Goal: Task Accomplishment & Management: Manage account settings

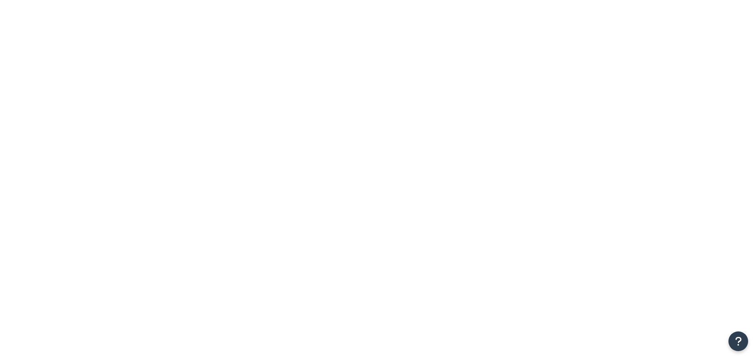
paste input "GROW778558"
type input "GROW778558"
drag, startPoint x: 213, startPoint y: 100, endPoint x: 120, endPoint y: 126, distance: 95.9
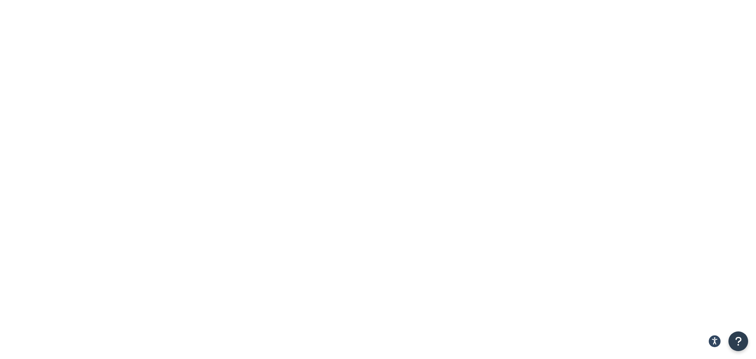
type input "GP148"
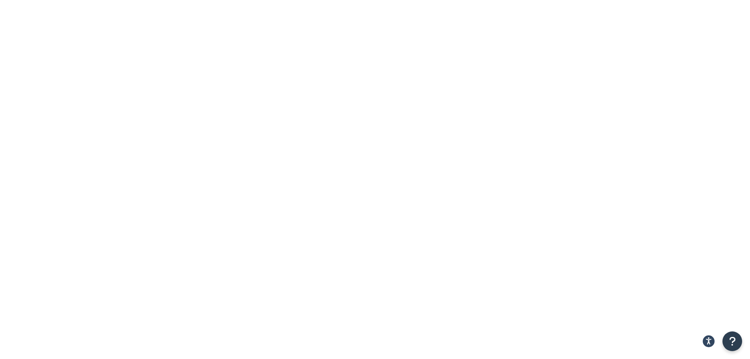
drag, startPoint x: 319, startPoint y: 280, endPoint x: 314, endPoint y: 280, distance: 4.7
type input "22.0"
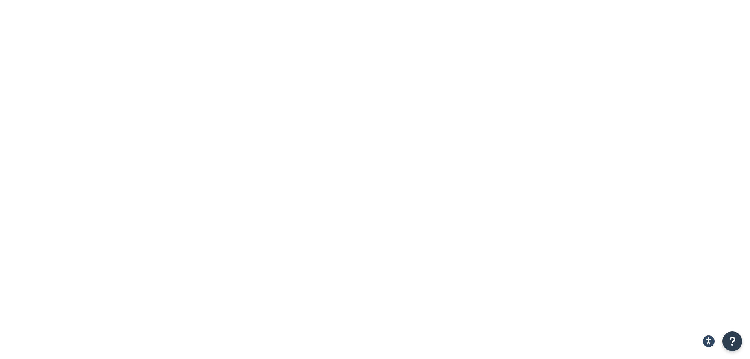
type input "22.0"
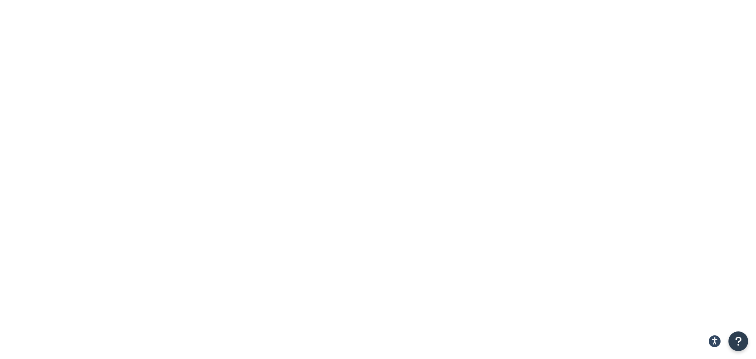
select select "TN"
checkbox input "true"
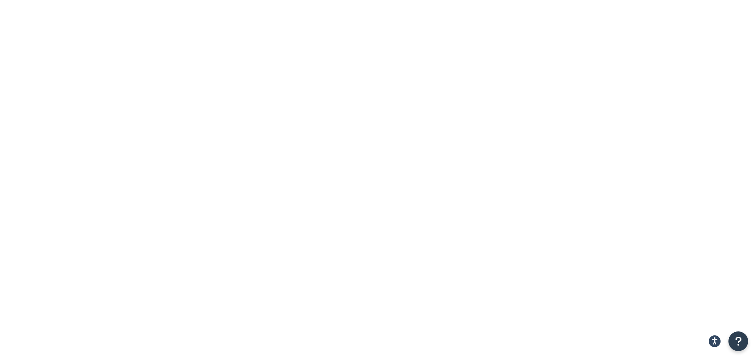
paste input "2962 Polo Club Road Nashville TN 37221"
drag, startPoint x: 178, startPoint y: 111, endPoint x: 197, endPoint y: 112, distance: 18.5
type input "2962 Polo Club Road TN 37221"
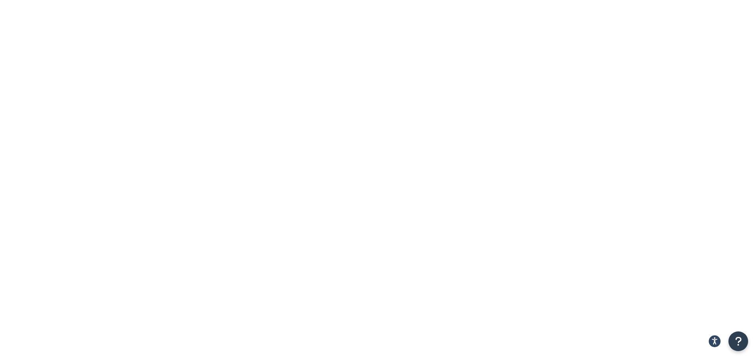
paste input "Nashville"
type input "Nashville"
drag, startPoint x: 186, startPoint y: 111, endPoint x: 224, endPoint y: 111, distance: 37.4
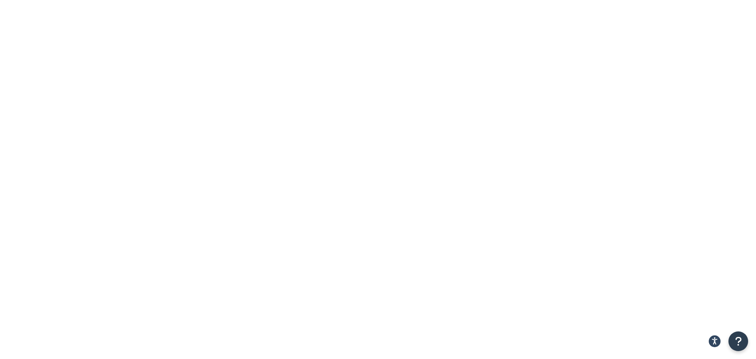
type input "2962 Polo Club Road TN"
paste input "37221"
type input "37221"
drag, startPoint x: 180, startPoint y: 111, endPoint x: 210, endPoint y: 113, distance: 29.6
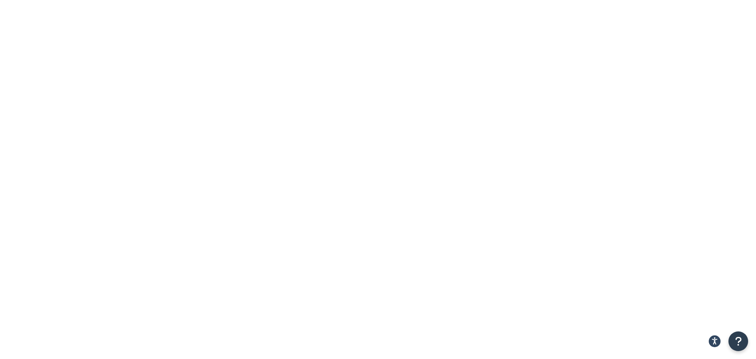
type input "2962 Polo Club Road"
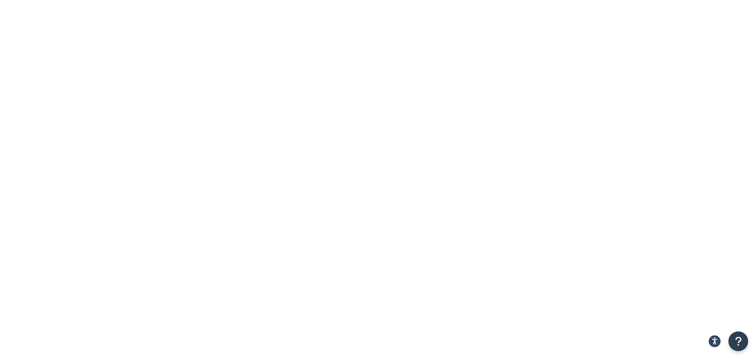
checkbox input "true"
type input "GP148"
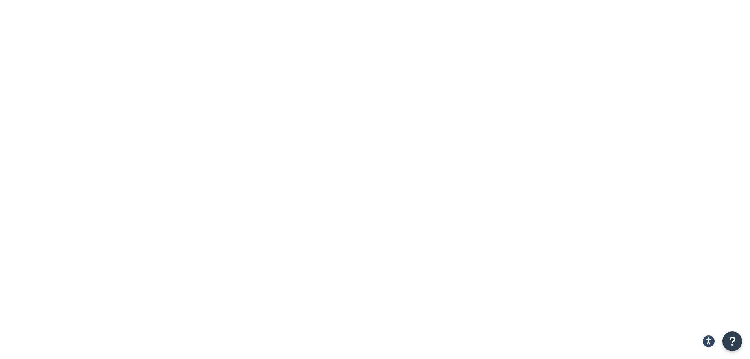
drag, startPoint x: 303, startPoint y: 278, endPoint x: 228, endPoint y: 284, distance: 75.1
paste input "SPC"
type input "SPC GP148"
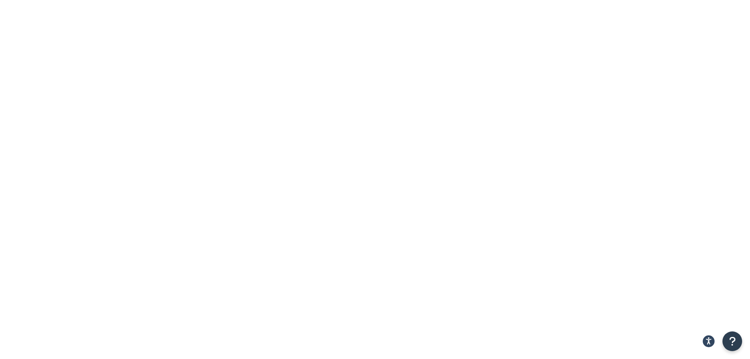
type input "a"
type input "s"
paste input "SPC GP148"
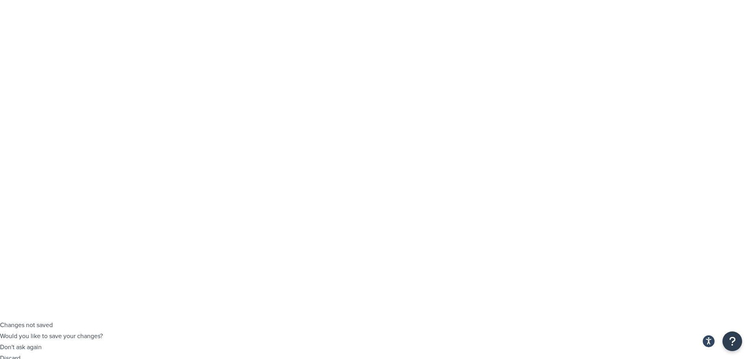
type input "SPC GP148"
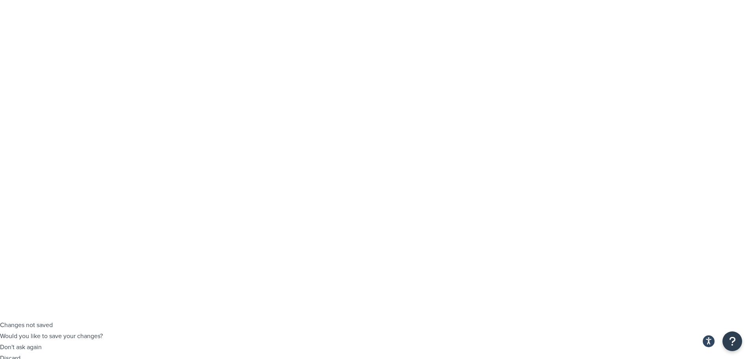
select select "63308"
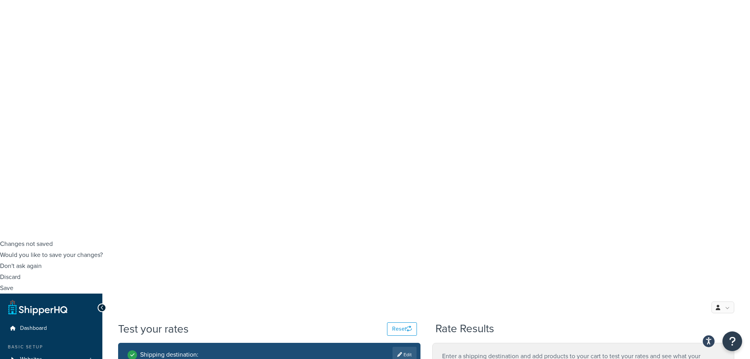
scroll to position [128, 0]
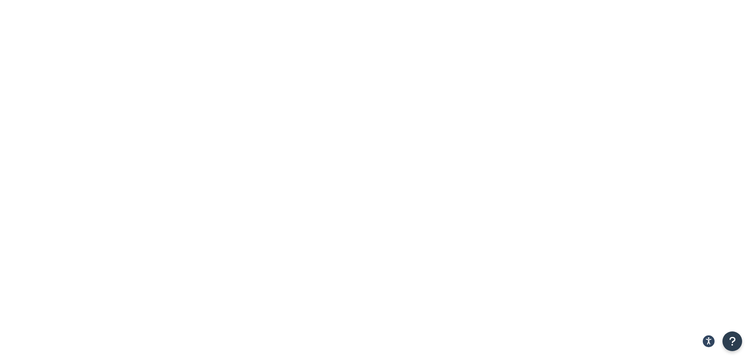
scroll to position [0, 0]
drag, startPoint x: 324, startPoint y: 191, endPoint x: 232, endPoint y: 203, distance: 92.9
drag, startPoint x: 261, startPoint y: 185, endPoint x: 274, endPoint y: 184, distance: 13.8
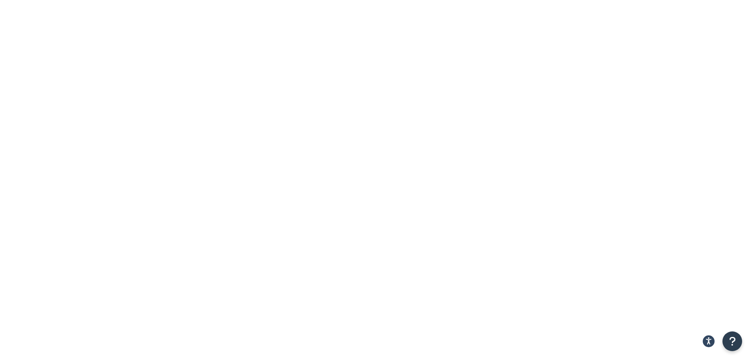
type input "1"
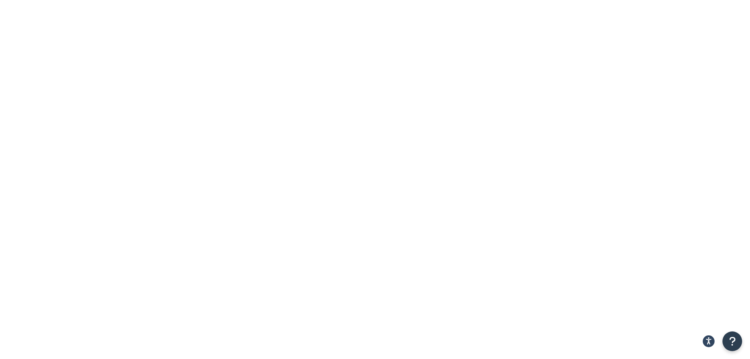
type input "7"
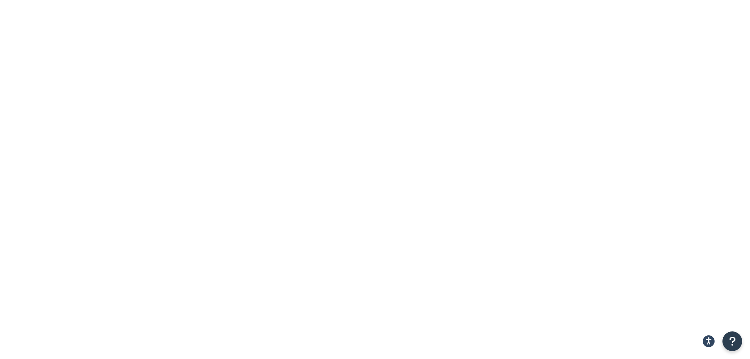
type input "GP148"
drag, startPoint x: 180, startPoint y: 157, endPoint x: 77, endPoint y: 163, distance: 103.4
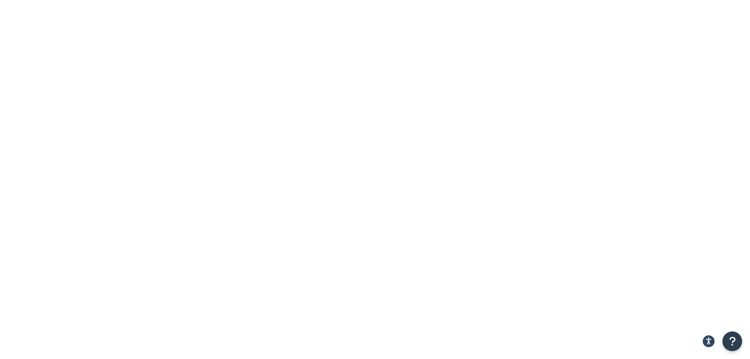
type input "GP148"
drag, startPoint x: 178, startPoint y: 159, endPoint x: 135, endPoint y: 157, distance: 43.0
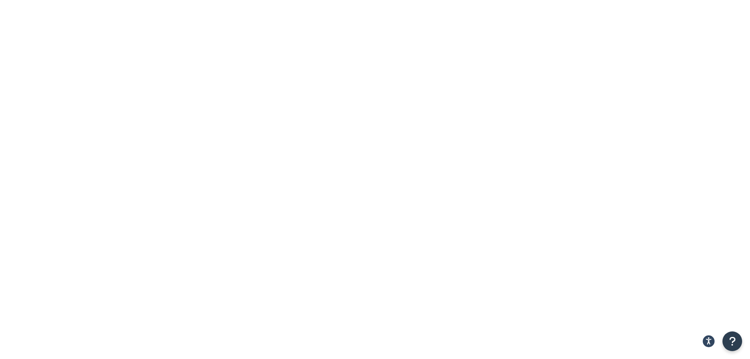
drag, startPoint x: 178, startPoint y: 161, endPoint x: 134, endPoint y: 161, distance: 43.7
